Goal: Transaction & Acquisition: Purchase product/service

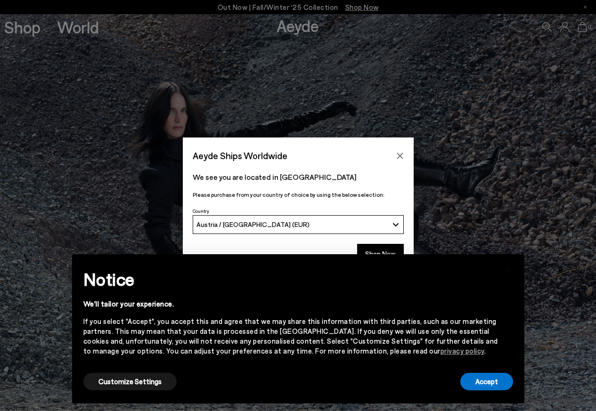
click at [486, 391] on div "Accept" at bounding box center [486, 381] width 53 height 21
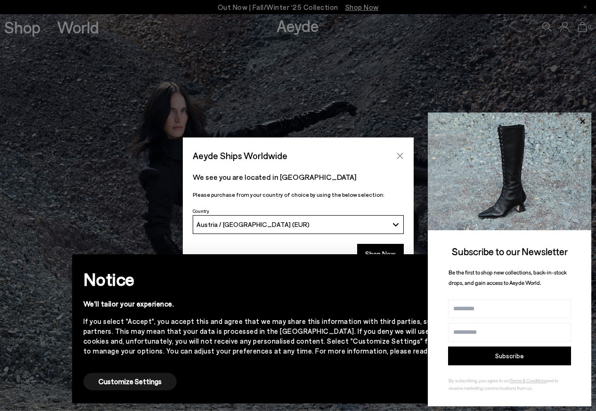
click at [398, 157] on icon "Close" at bounding box center [400, 156] width 6 height 6
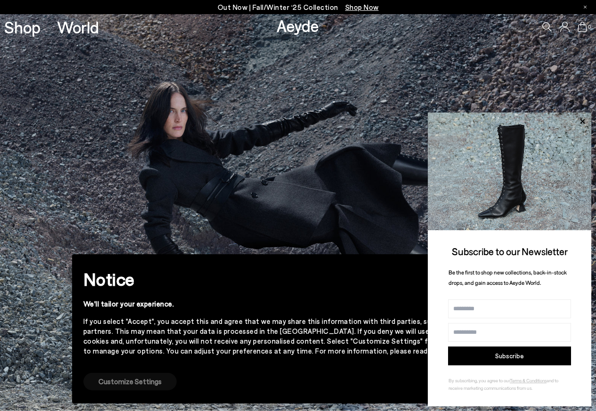
click at [106, 383] on button "Customize Settings" at bounding box center [129, 381] width 93 height 17
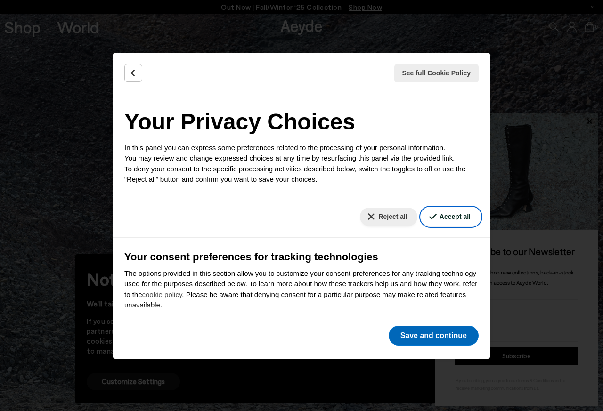
click at [436, 217] on button "Accept all" at bounding box center [450, 217] width 59 height 18
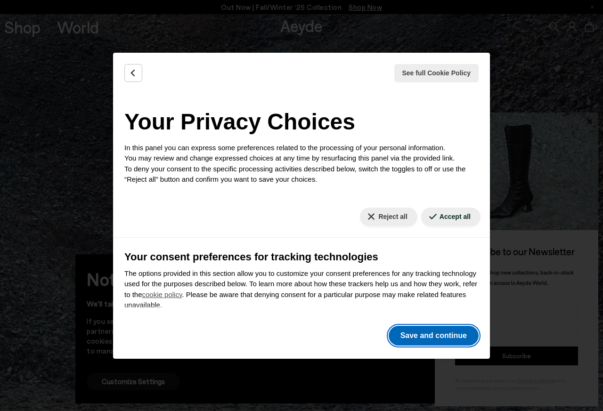
click at [426, 339] on button "Save and continue" at bounding box center [434, 336] width 90 height 20
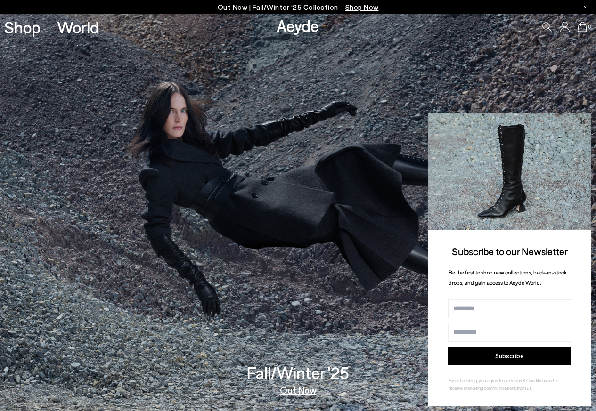
click at [583, 123] on icon at bounding box center [582, 121] width 12 height 12
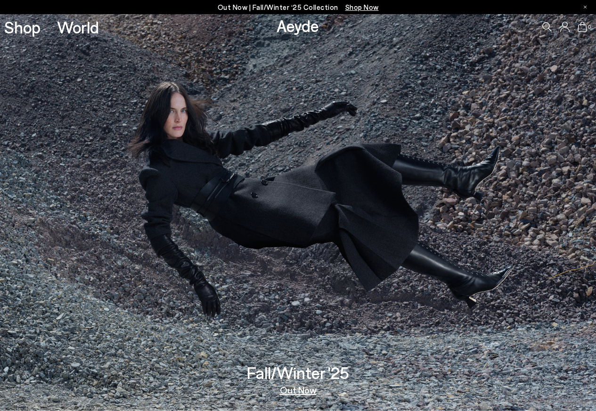
click at [21, 28] on link "Shop" at bounding box center [22, 27] width 36 height 16
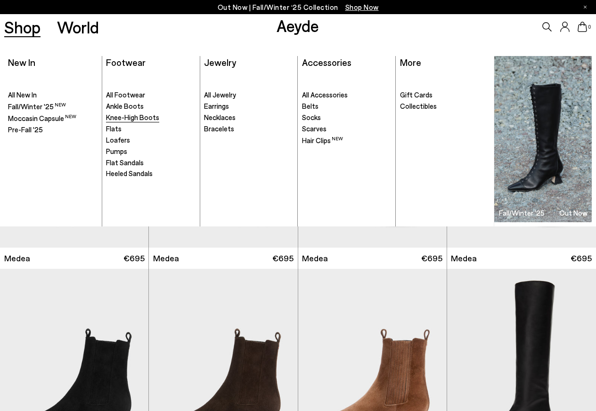
click at [128, 118] on span "Knee-High Boots" at bounding box center [132, 117] width 53 height 8
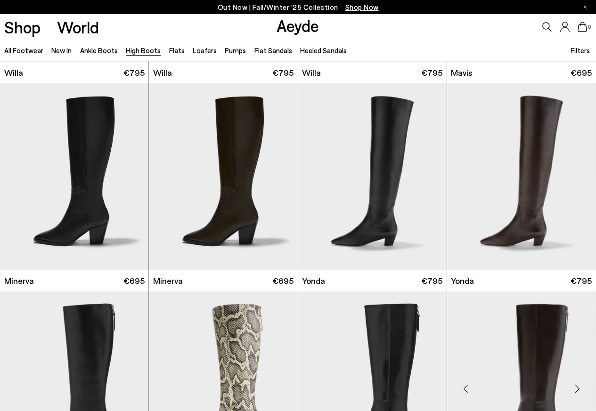
scroll to position [678, 0]
